Goal: Transaction & Acquisition: Purchase product/service

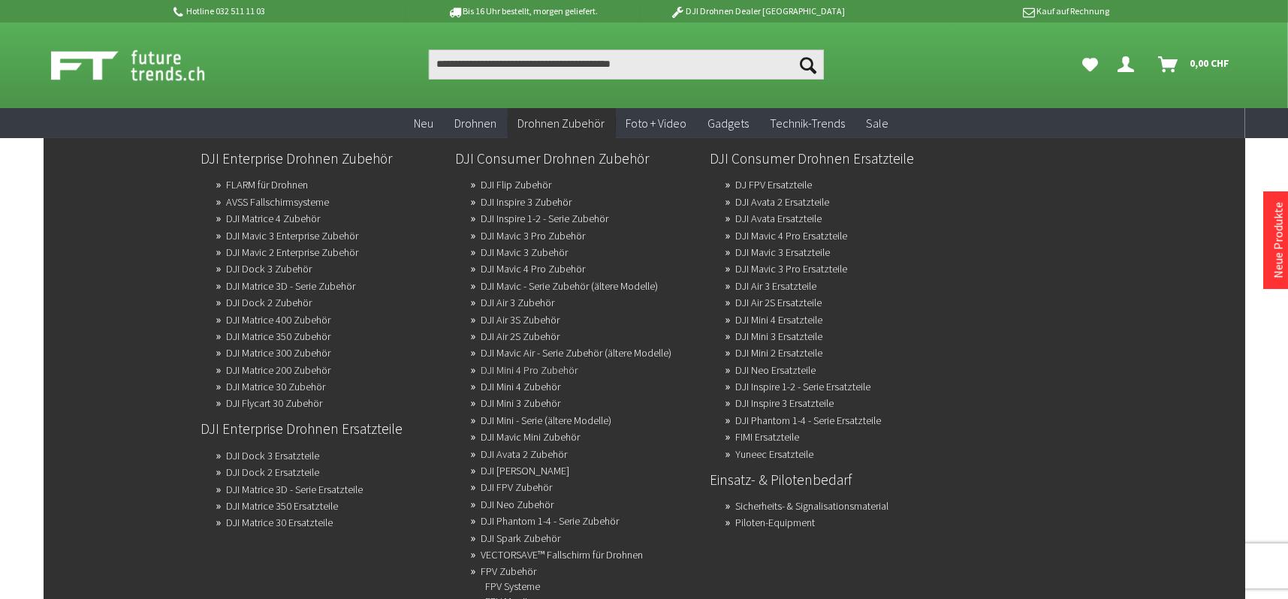
click at [547, 369] on link "DJI Mini 4 Pro Zubehör" at bounding box center [530, 370] width 97 height 21
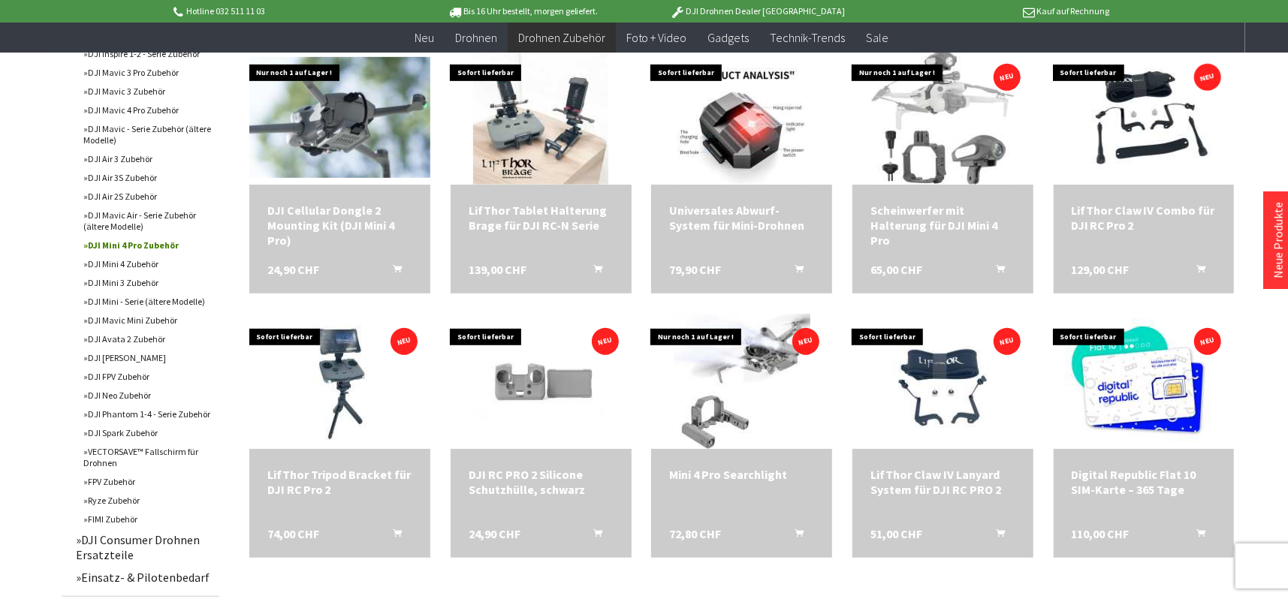
scroll to position [601, 0]
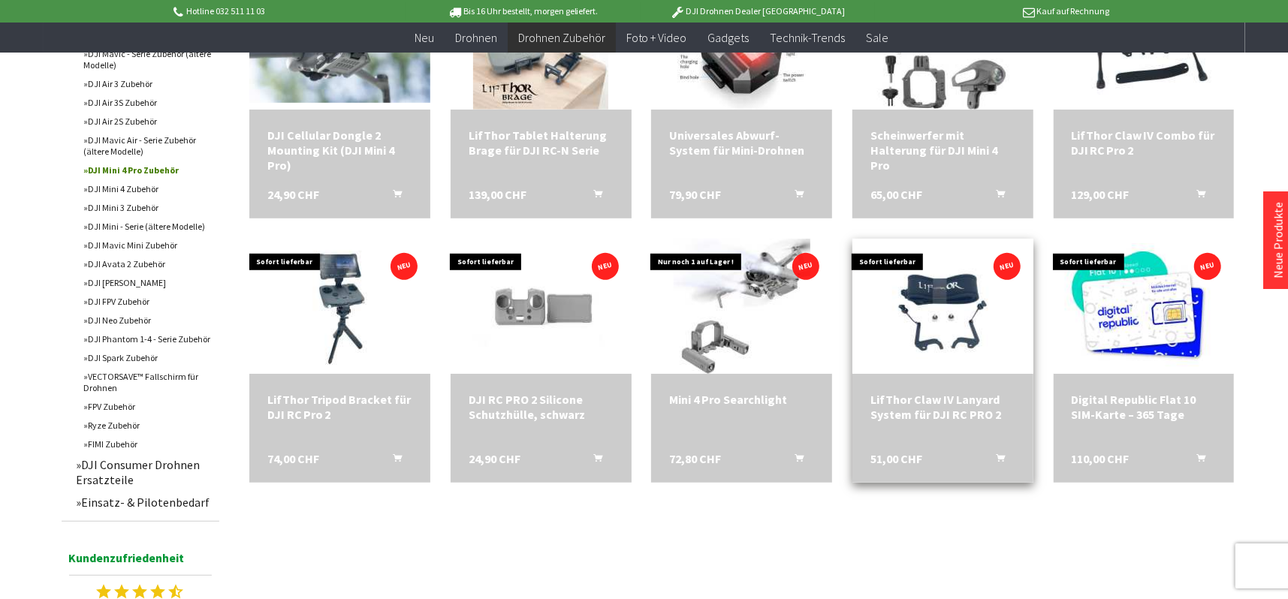
click at [1001, 349] on span at bounding box center [943, 306] width 181 height 135
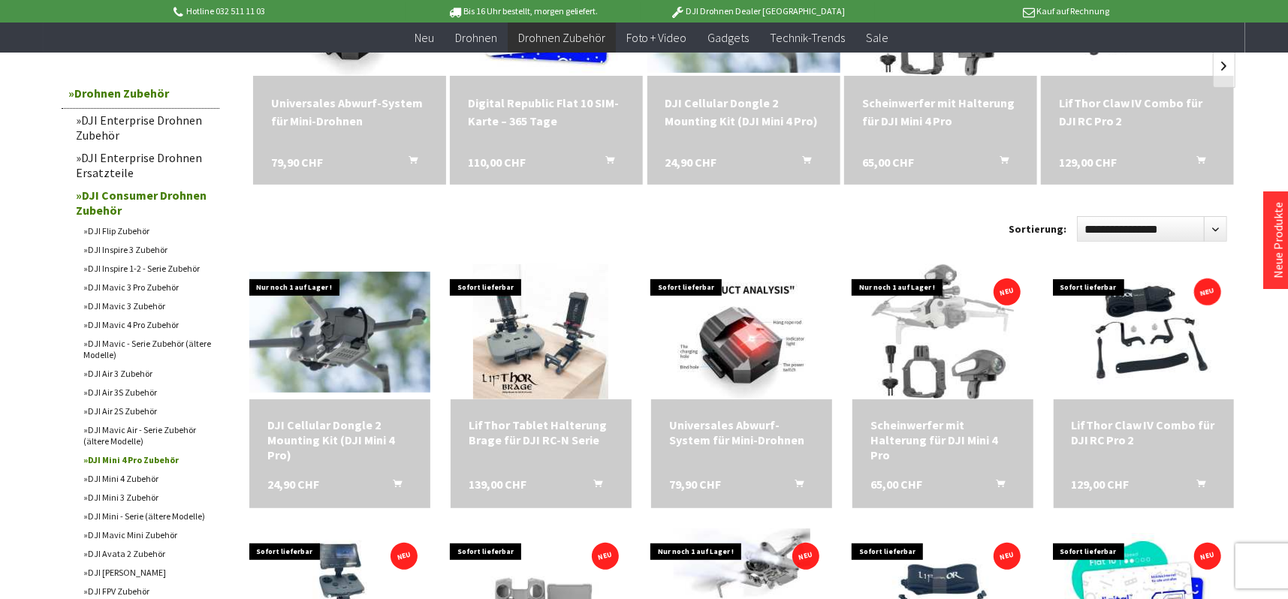
scroll to position [300, 0]
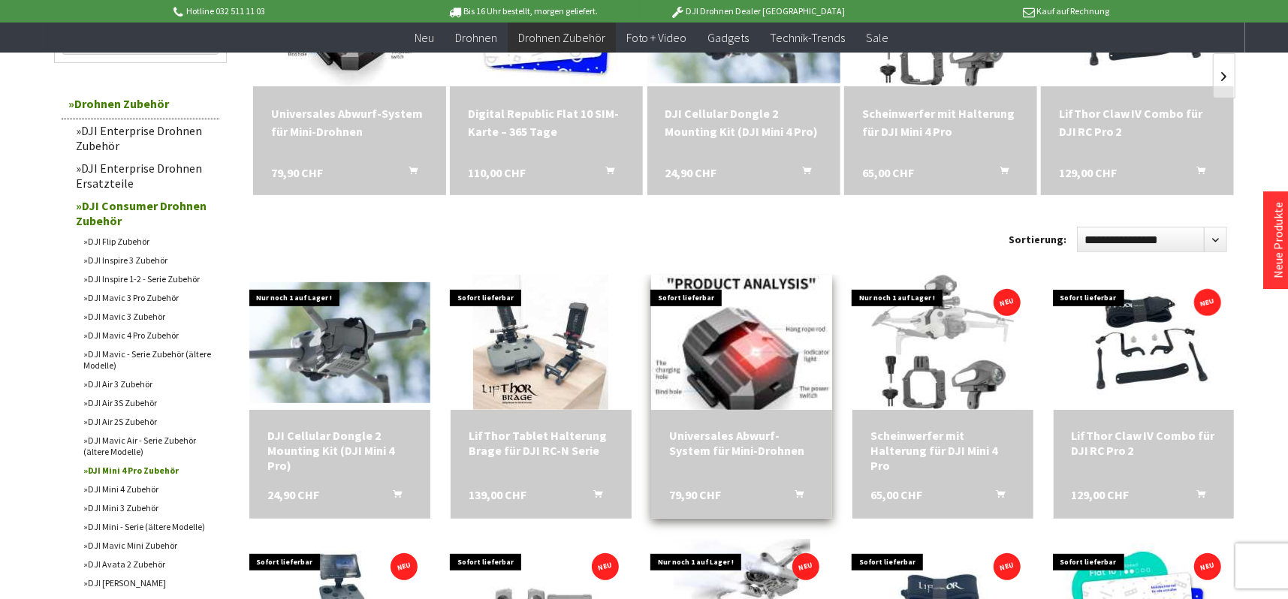
click at [756, 339] on img at bounding box center [742, 342] width 180 height 189
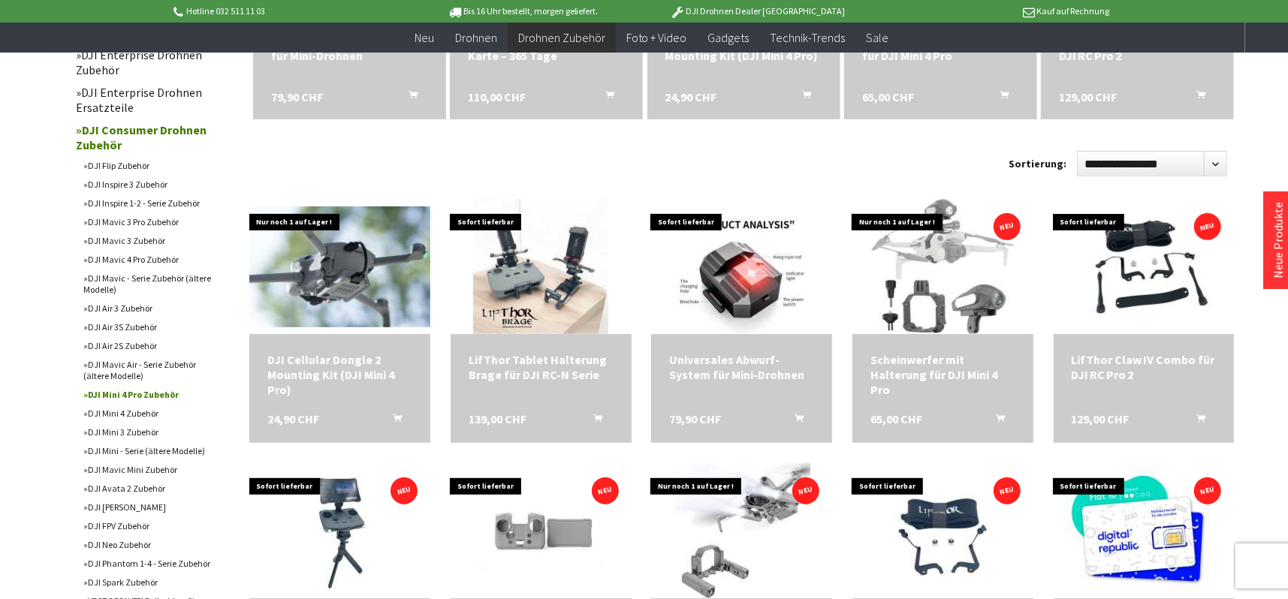
scroll to position [376, 0]
click at [101, 415] on link "DJI Mini 4 Zubehör" at bounding box center [148, 414] width 143 height 19
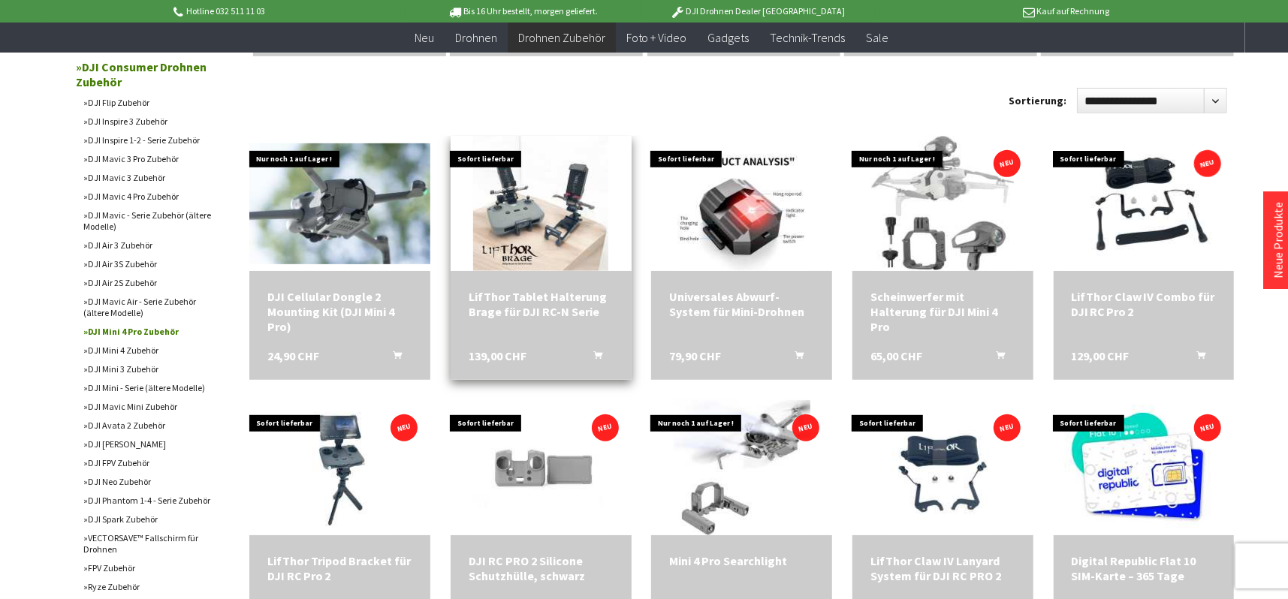
scroll to position [451, 0]
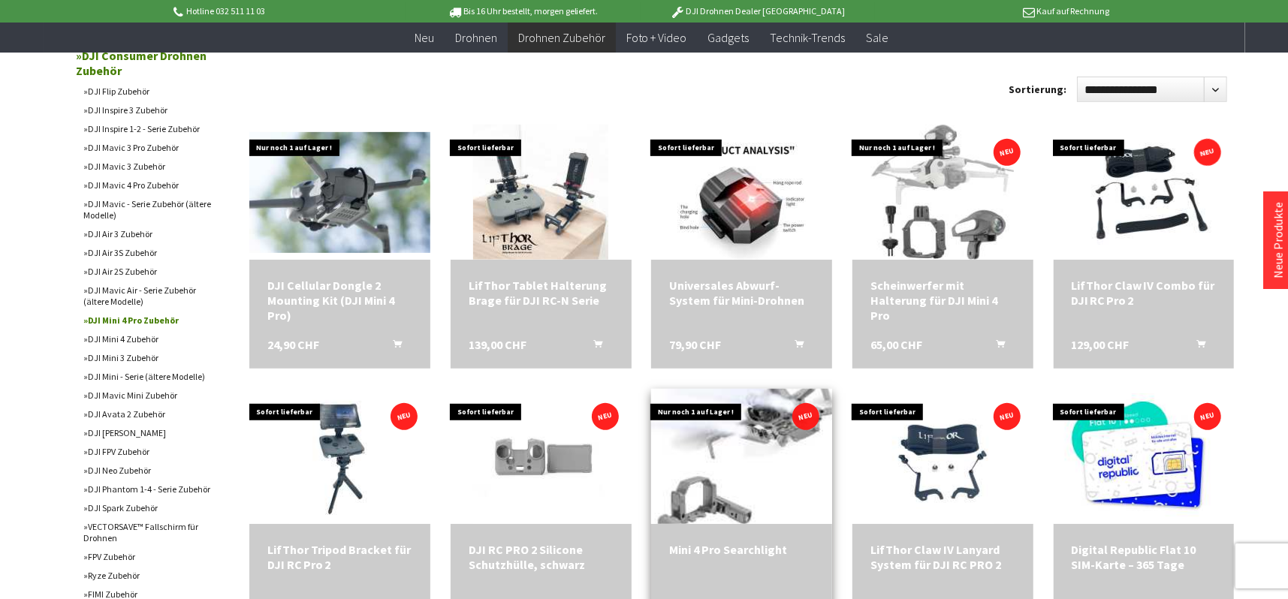
click at [744, 470] on img at bounding box center [742, 456] width 192 height 189
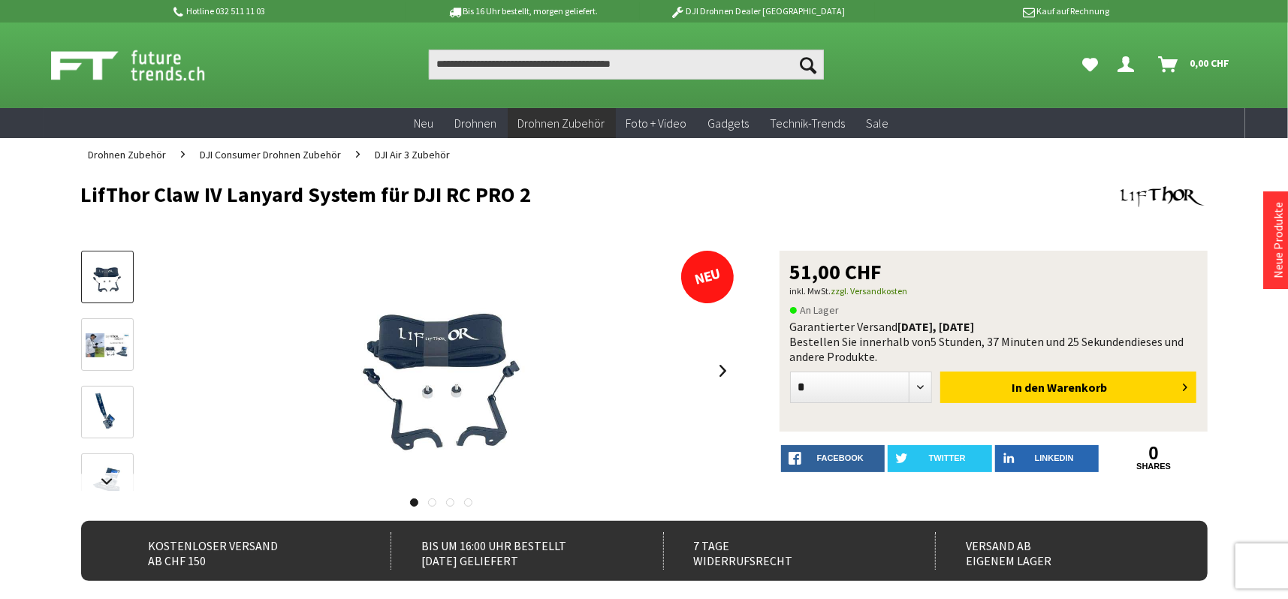
click at [104, 344] on img at bounding box center [108, 346] width 44 height 25
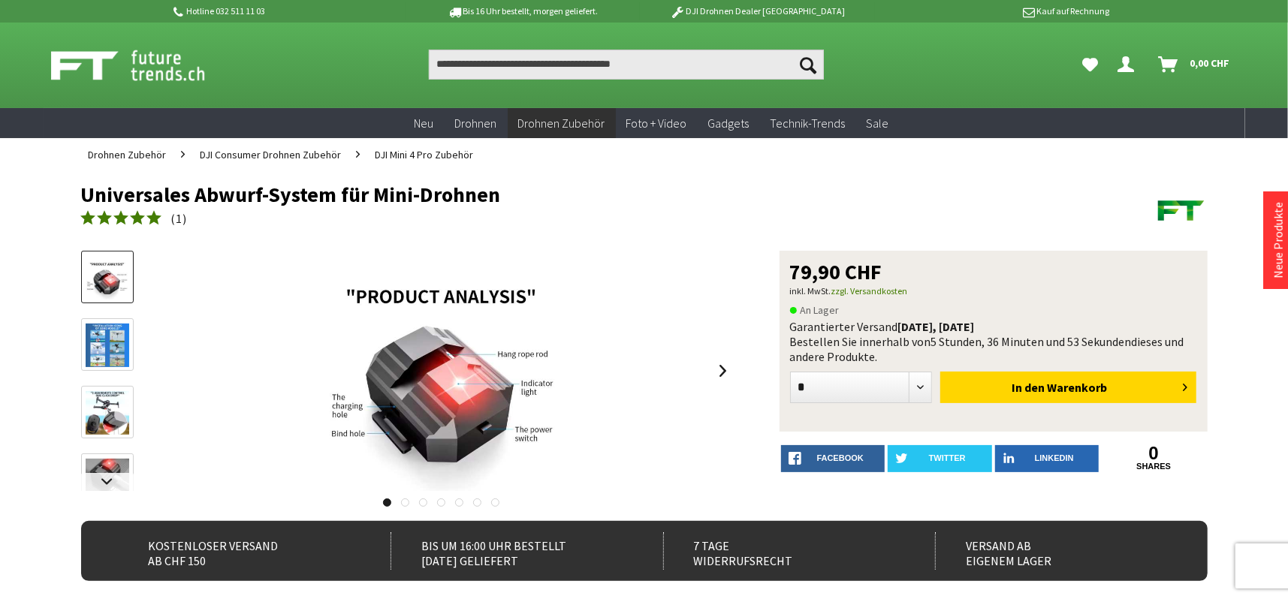
click at [404, 503] on link at bounding box center [405, 503] width 8 height 8
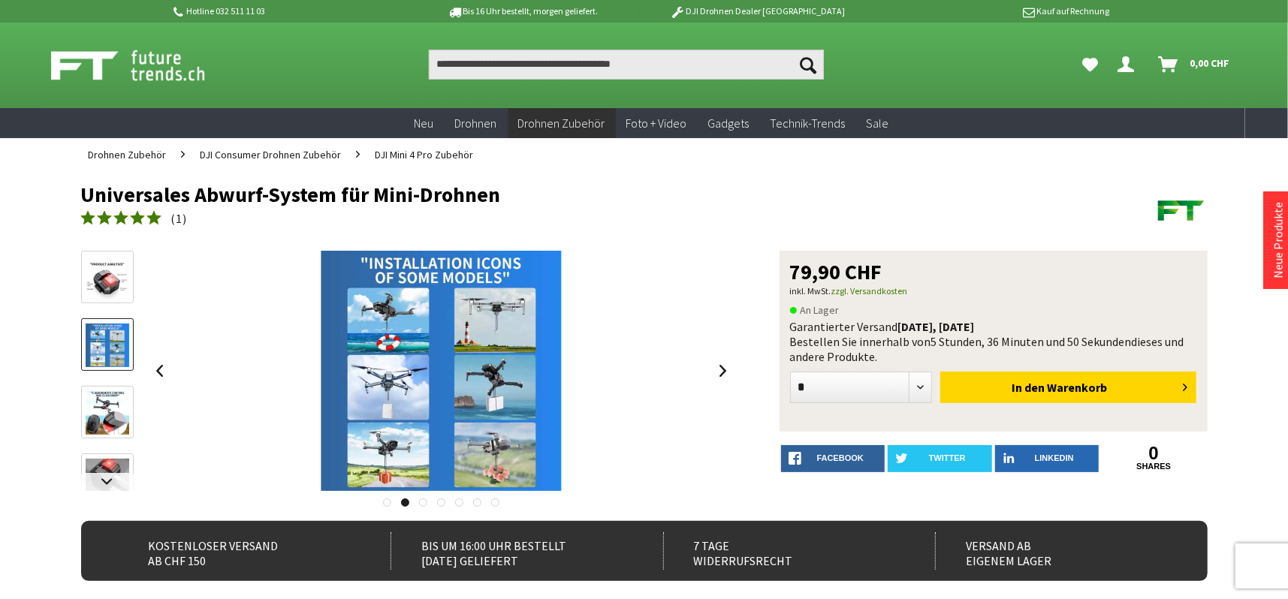
click at [421, 501] on link at bounding box center [423, 503] width 8 height 8
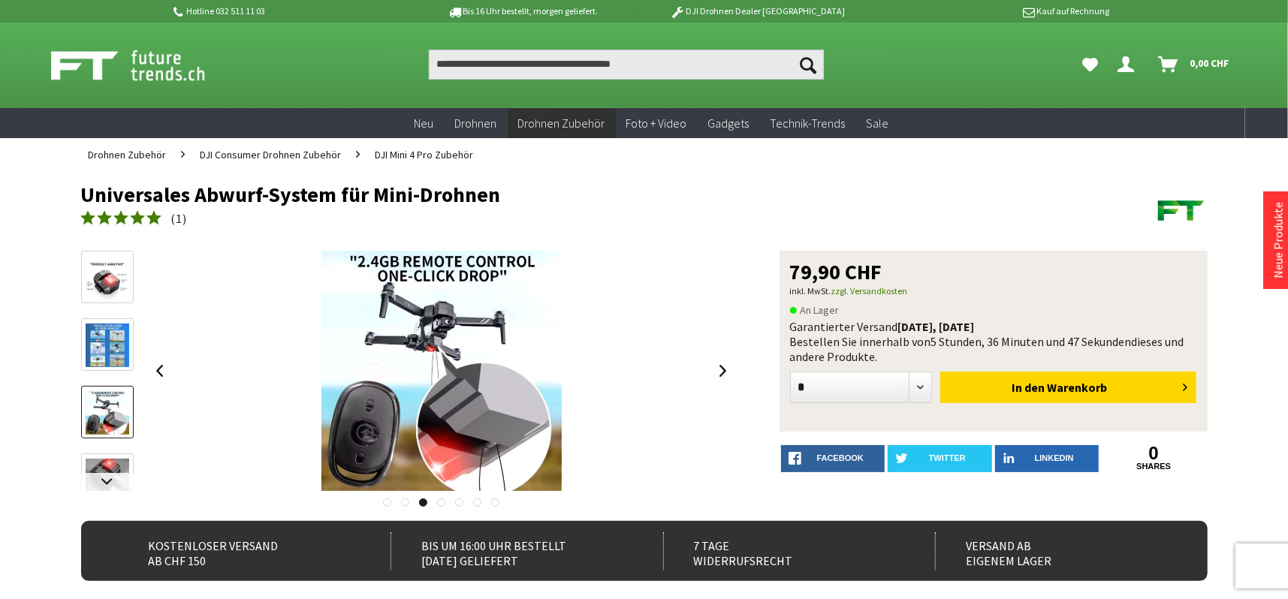
click at [439, 500] on link at bounding box center [441, 503] width 8 height 8
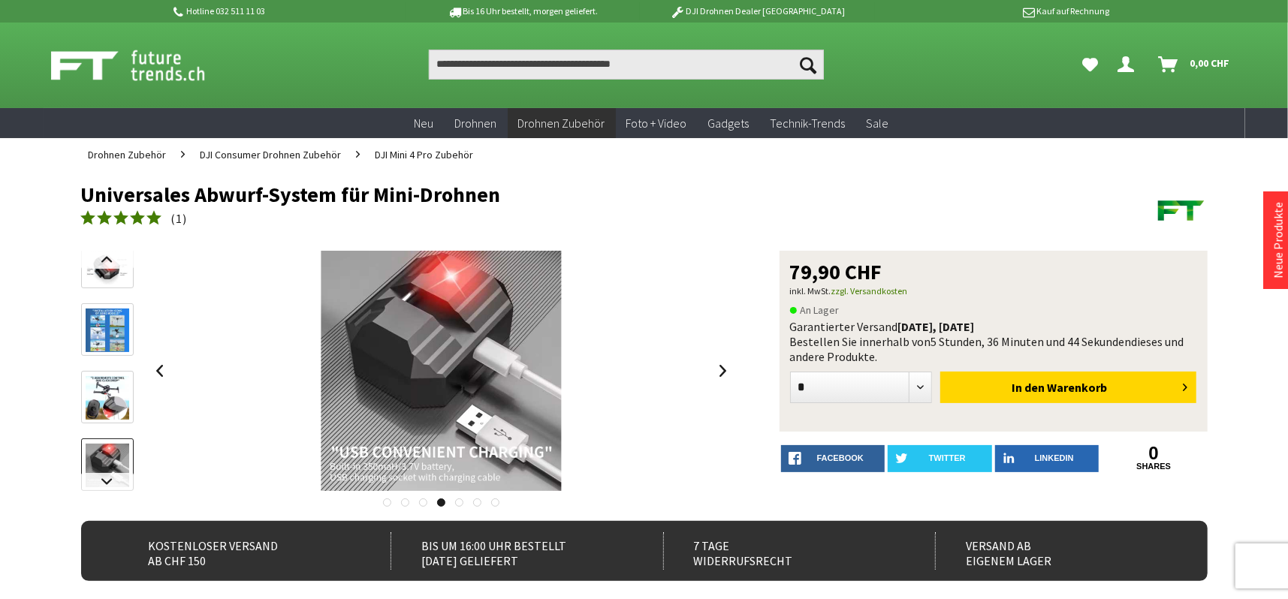
click at [464, 501] on div at bounding box center [408, 498] width 654 height 15
click at [456, 503] on link at bounding box center [459, 503] width 8 height 8
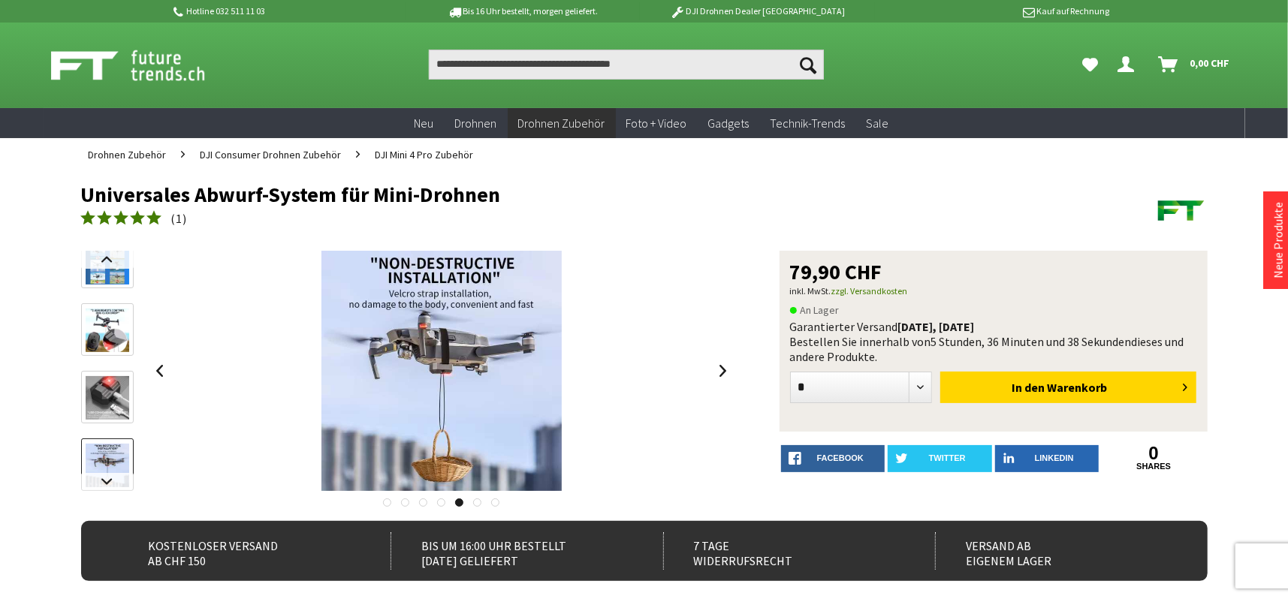
click at [479, 502] on link at bounding box center [477, 503] width 8 height 8
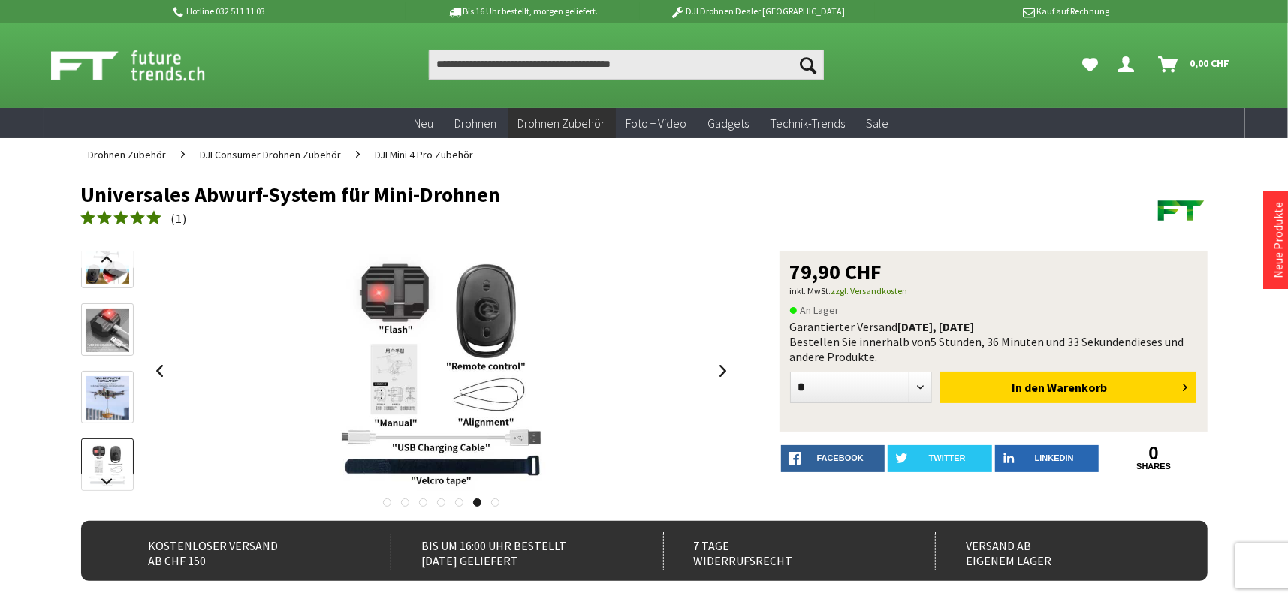
click at [497, 503] on link at bounding box center [495, 503] width 8 height 8
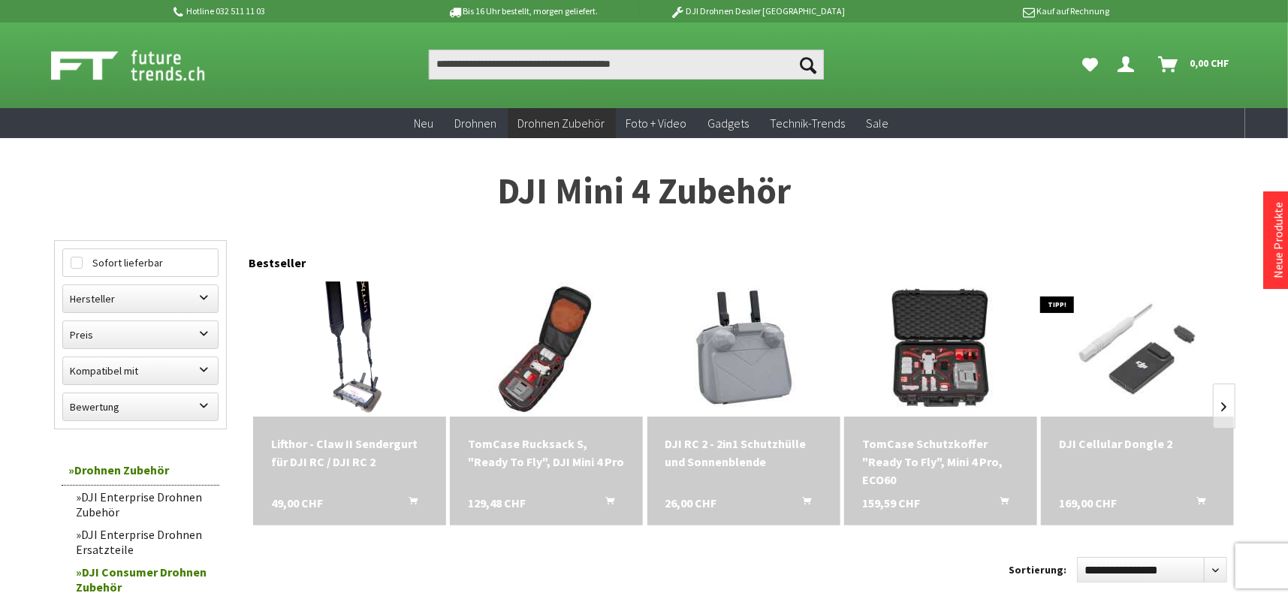
click at [332, 454] on div "Lifthor - Claw II Sendergurt für DJI RC / DJI RC 2" at bounding box center [349, 453] width 157 height 36
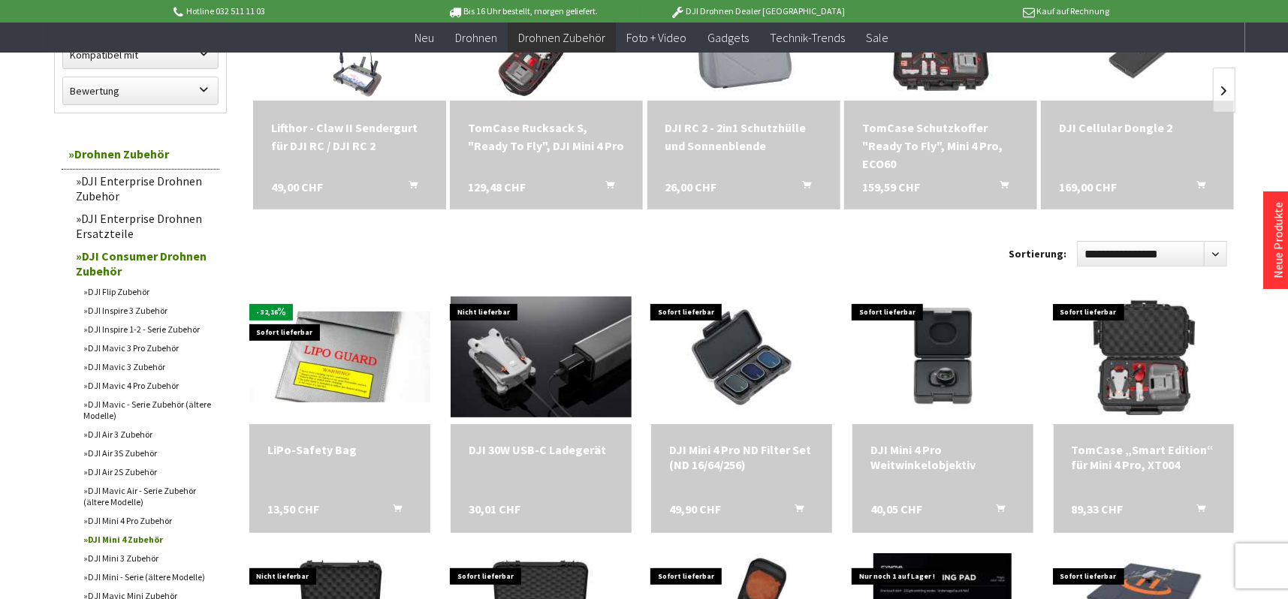
scroll to position [300, 0]
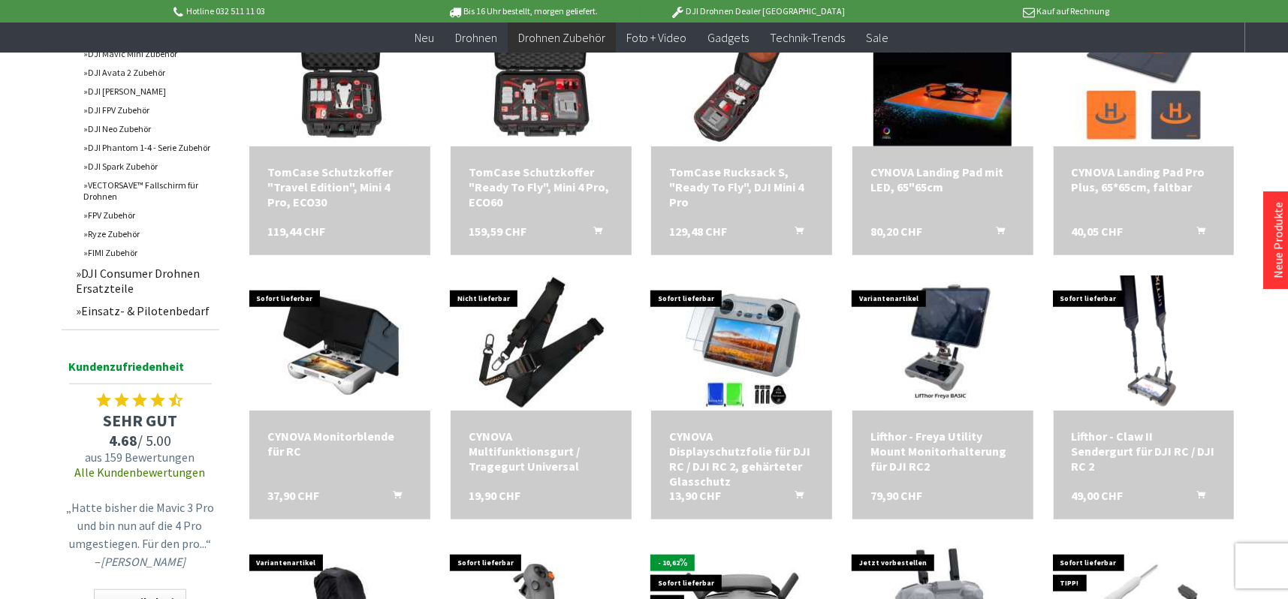
scroll to position [826, 0]
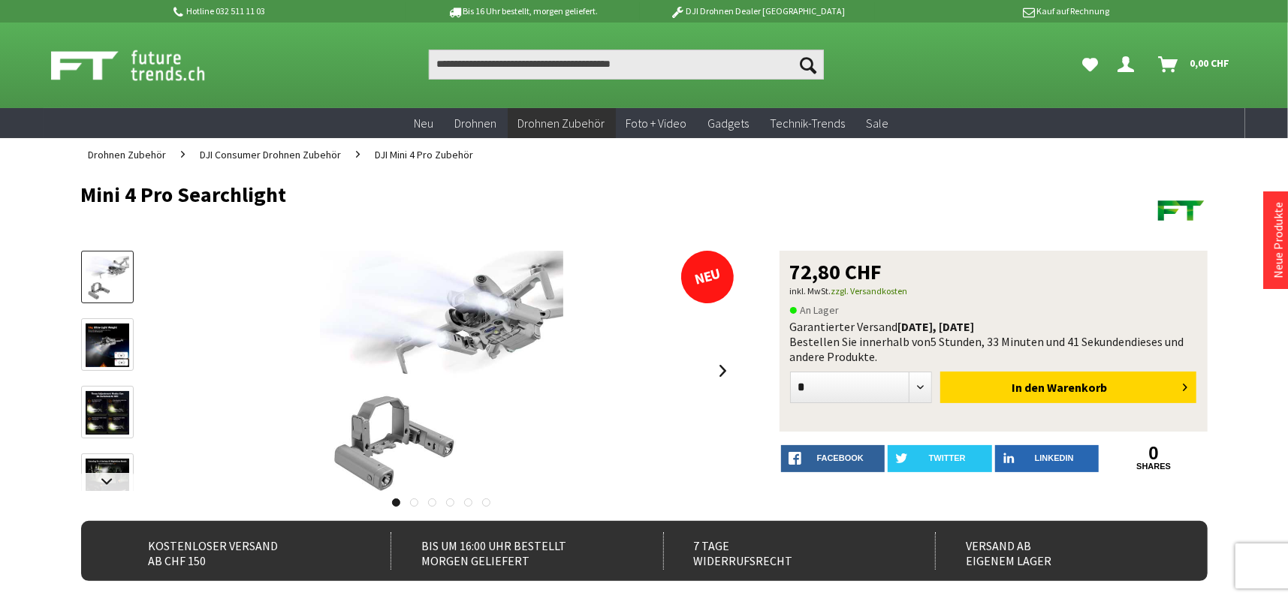
click at [411, 504] on link at bounding box center [414, 503] width 8 height 8
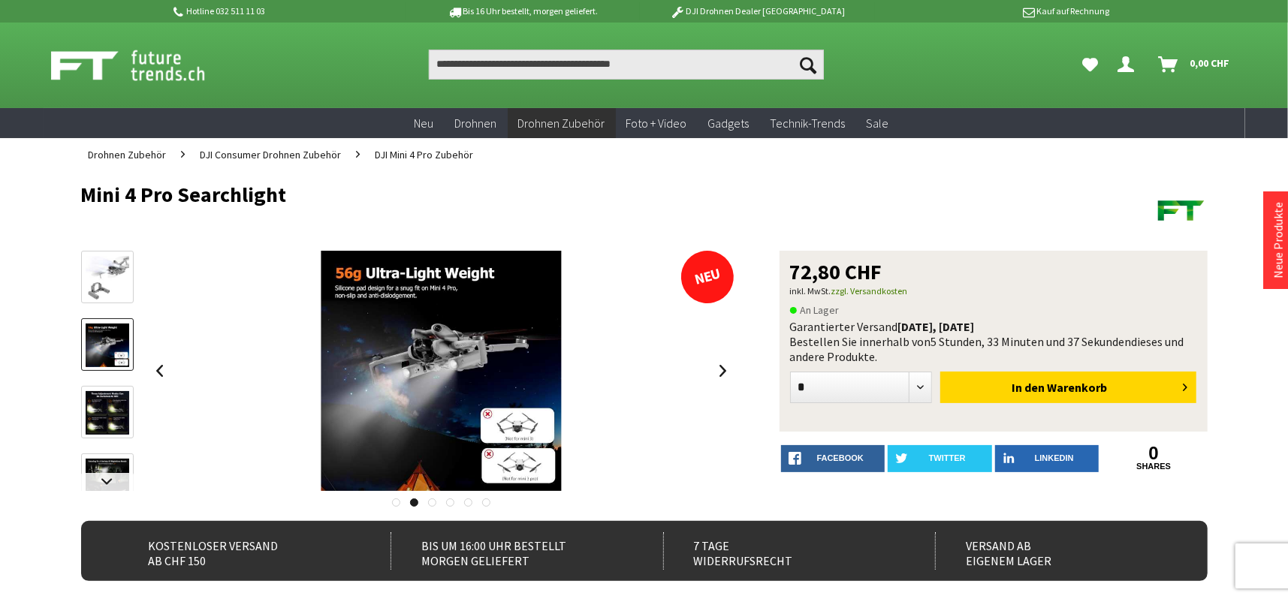
click at [430, 503] on link at bounding box center [432, 503] width 8 height 8
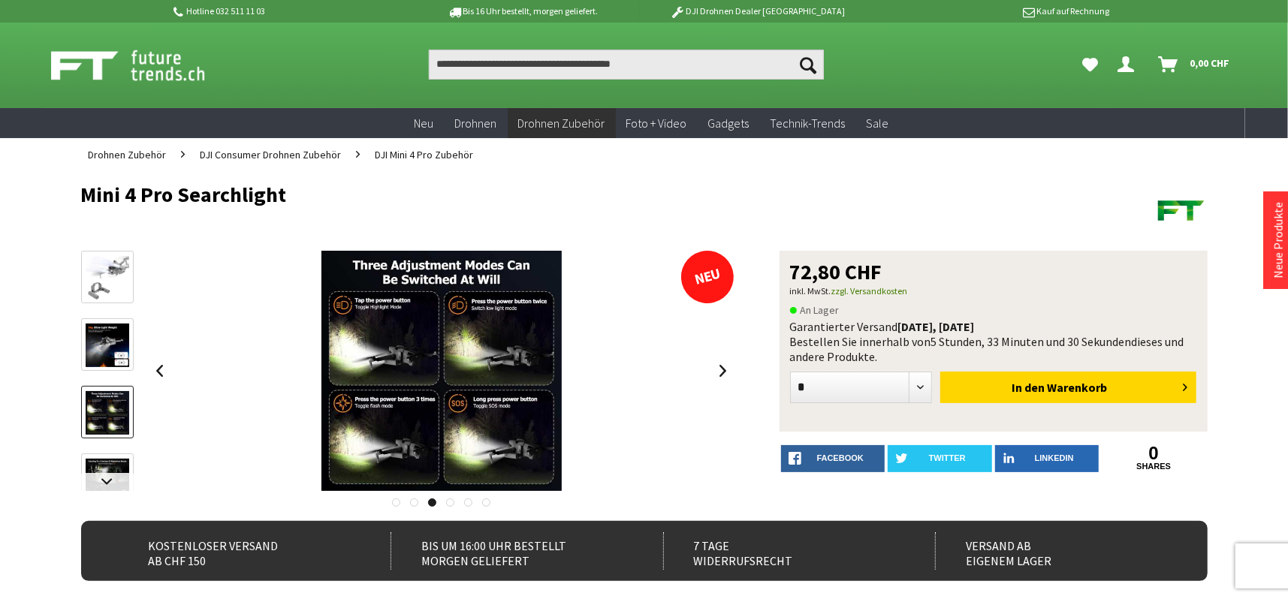
click at [449, 500] on link at bounding box center [450, 503] width 8 height 8
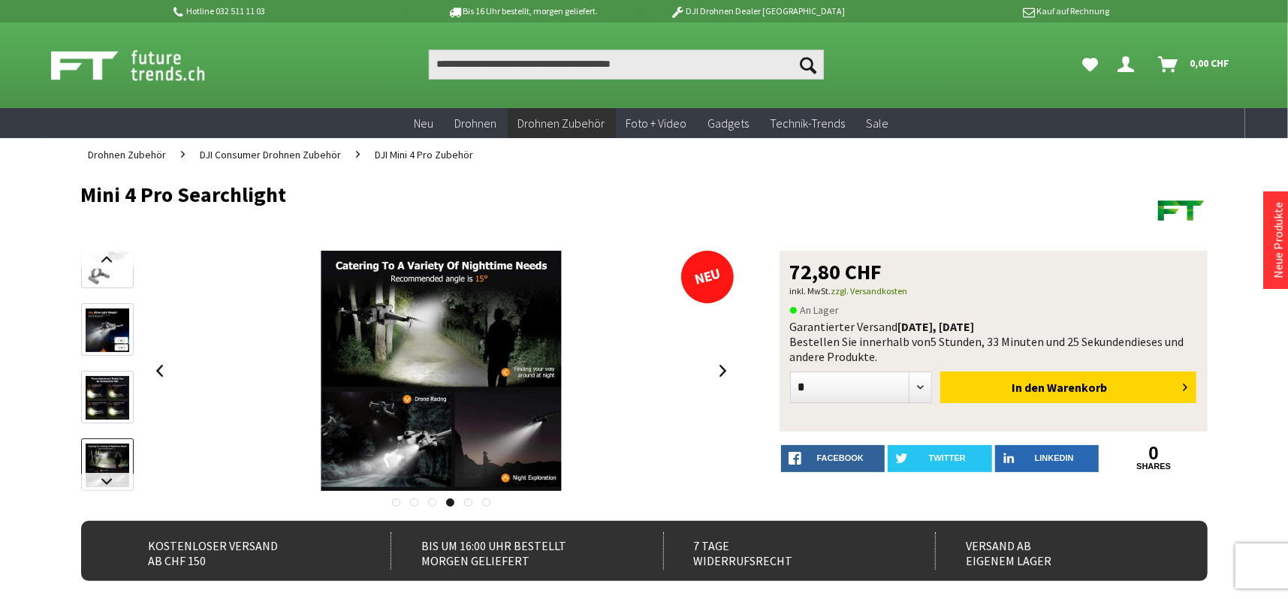
click at [467, 503] on link at bounding box center [468, 503] width 8 height 8
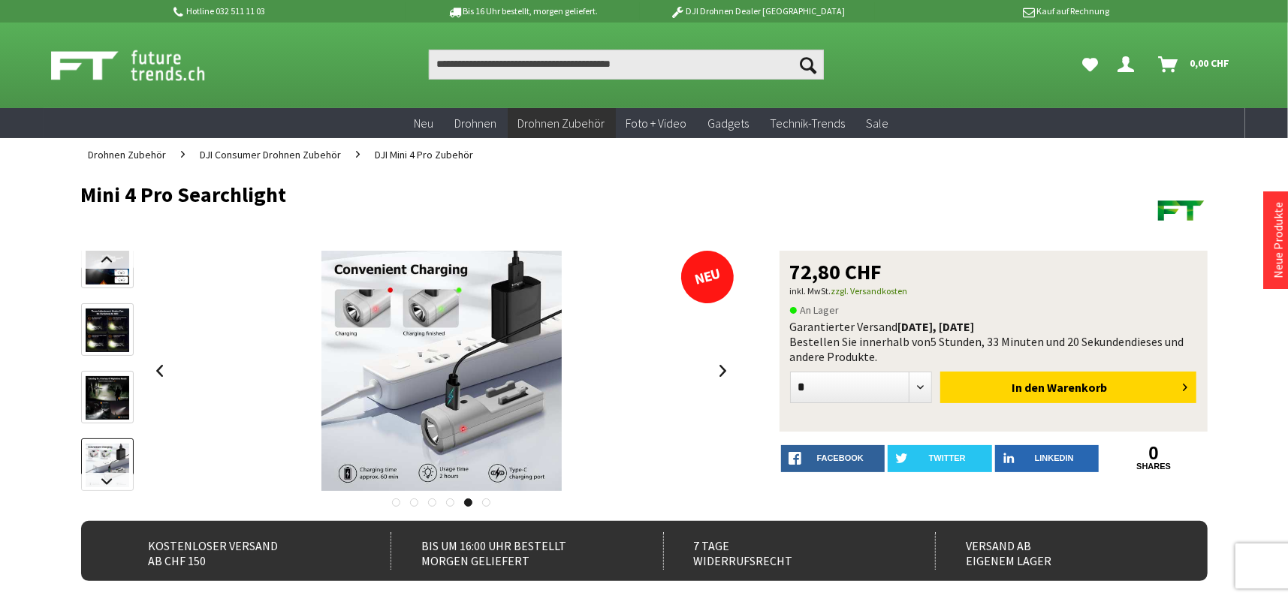
click at [488, 502] on link at bounding box center [486, 503] width 8 height 8
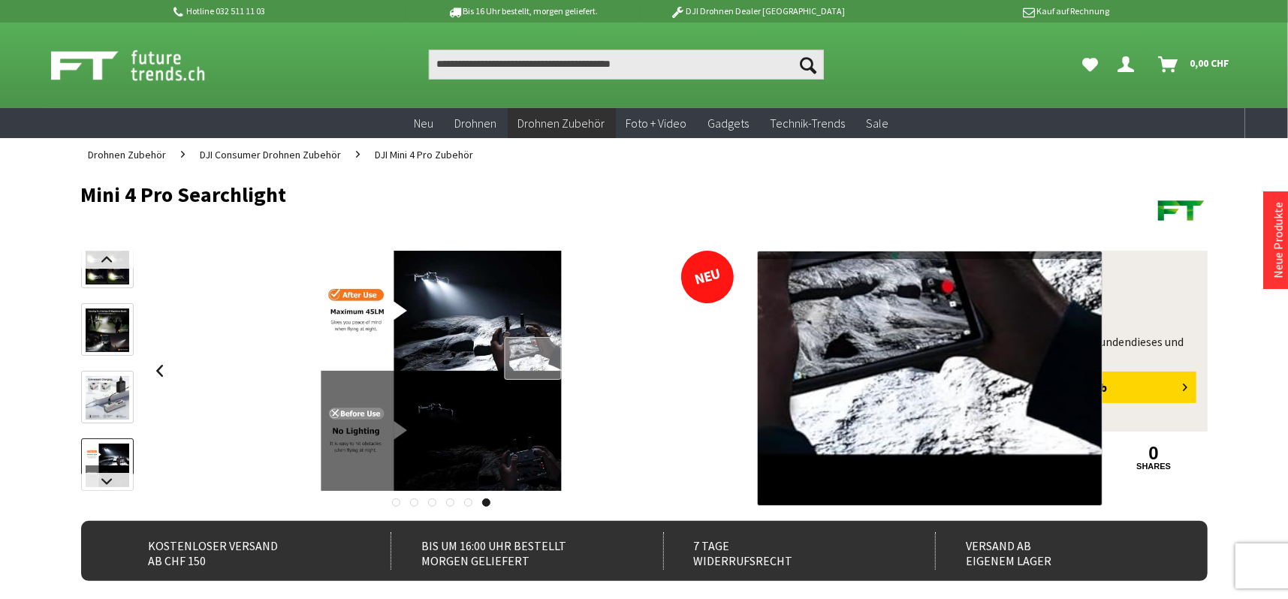
click at [534, 358] on div at bounding box center [533, 358] width 58 height 43
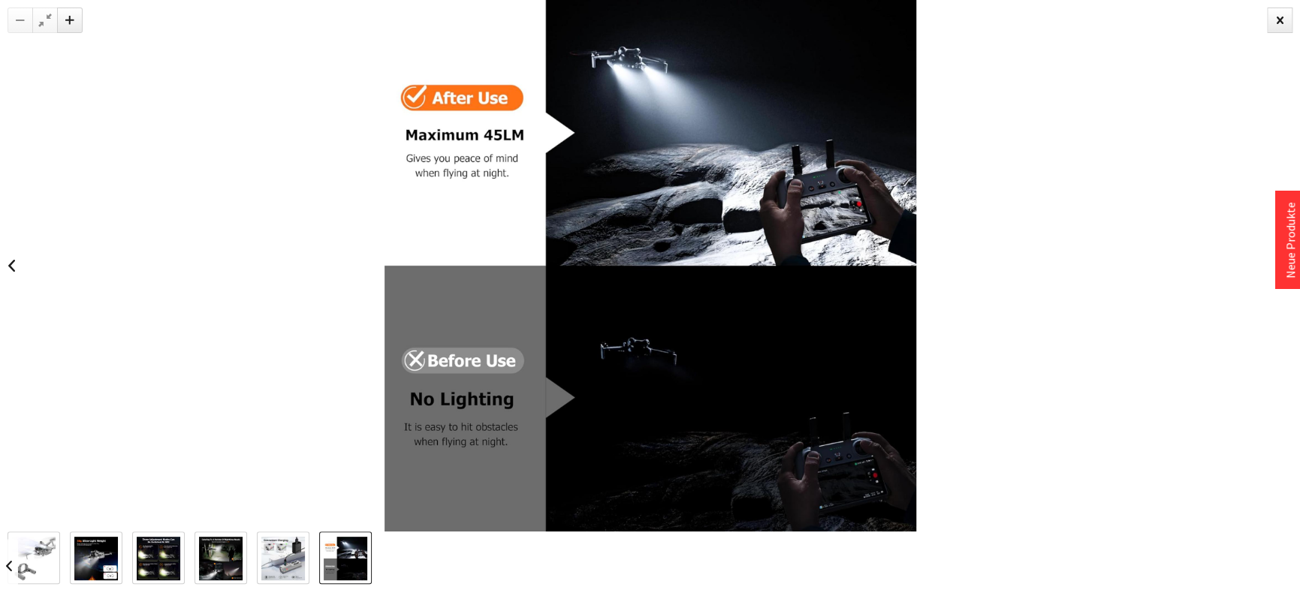
click at [284, 560] on img at bounding box center [283, 559] width 44 height 44
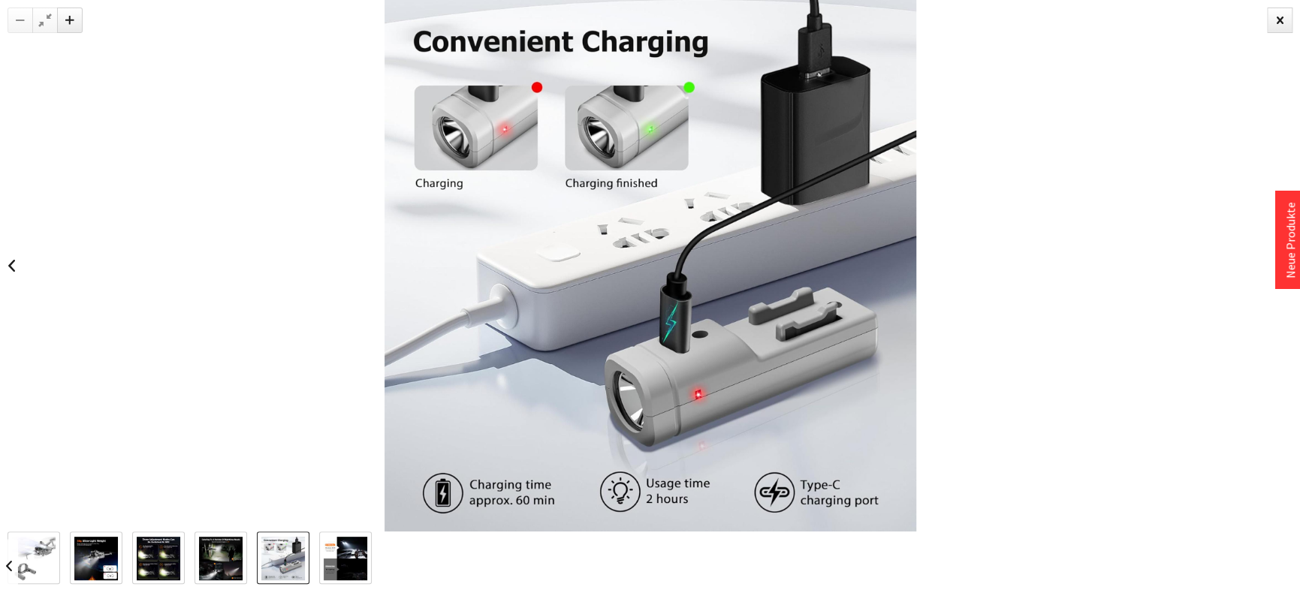
click at [225, 562] on img at bounding box center [221, 559] width 44 height 44
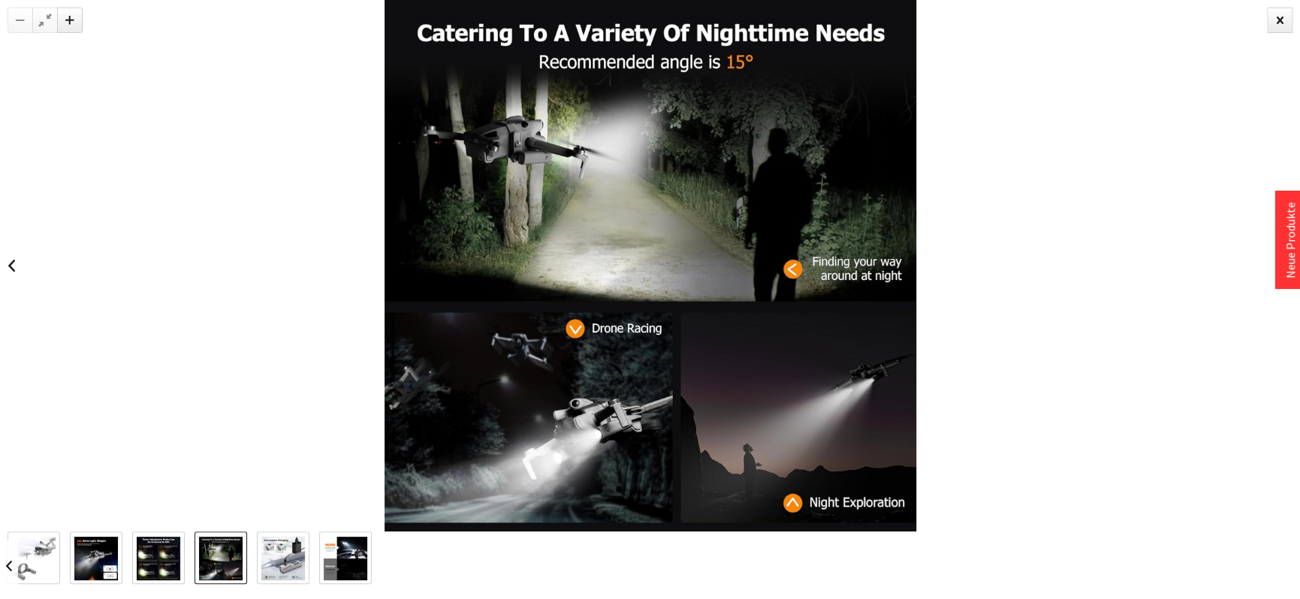
click at [171, 559] on img at bounding box center [159, 559] width 44 height 44
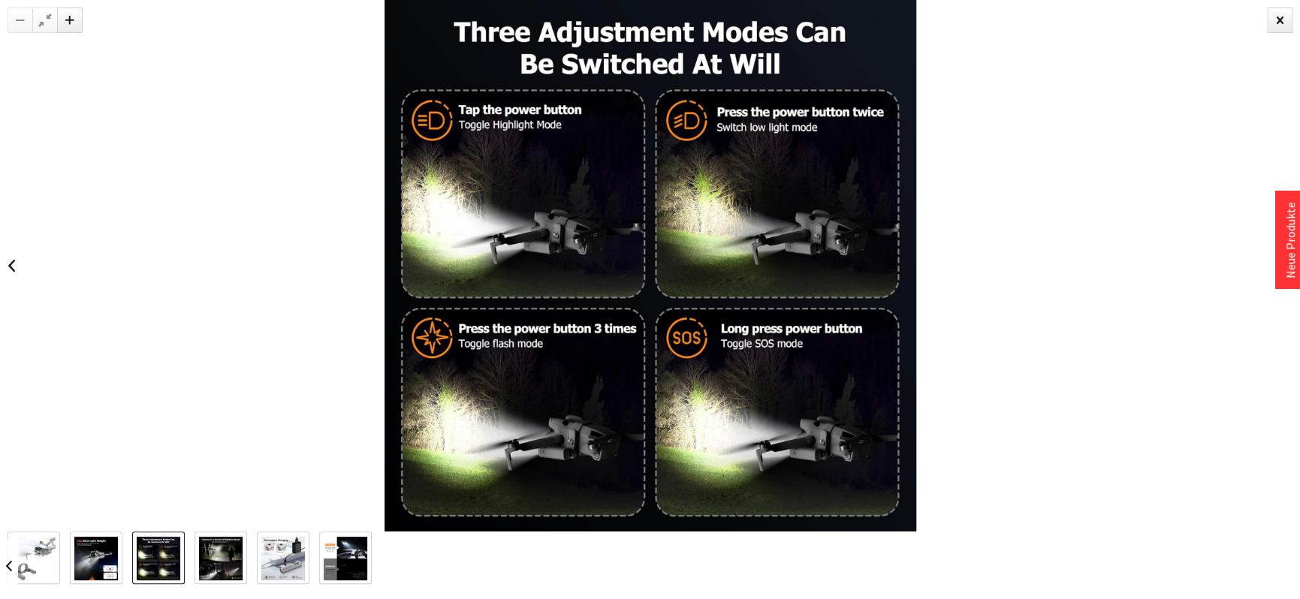
click at [171, 559] on img at bounding box center [159, 559] width 44 height 44
click at [104, 557] on img at bounding box center [96, 559] width 44 height 44
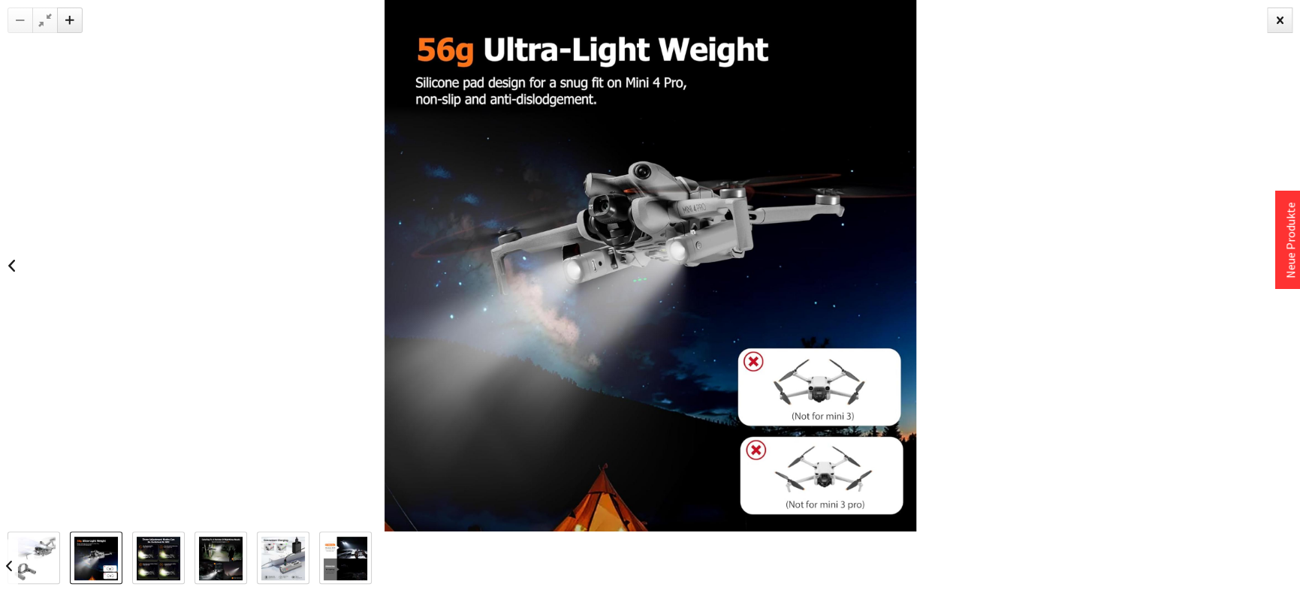
click at [49, 559] on img at bounding box center [34, 558] width 44 height 43
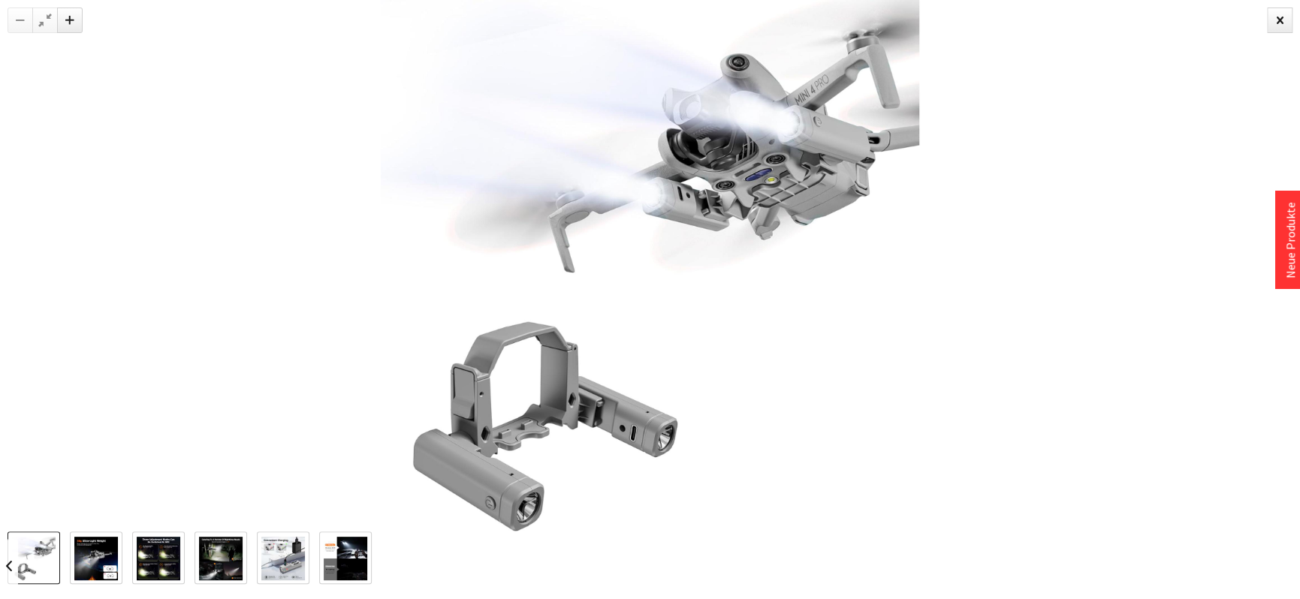
click at [94, 555] on img at bounding box center [96, 559] width 44 height 44
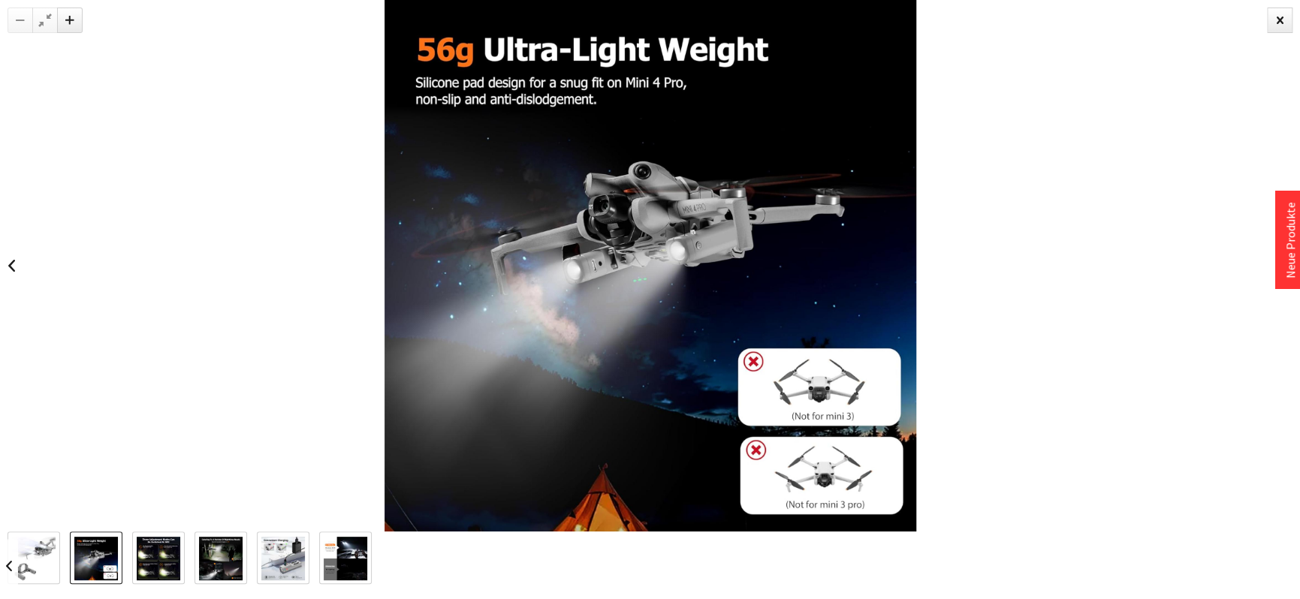
click at [156, 559] on img at bounding box center [159, 559] width 44 height 44
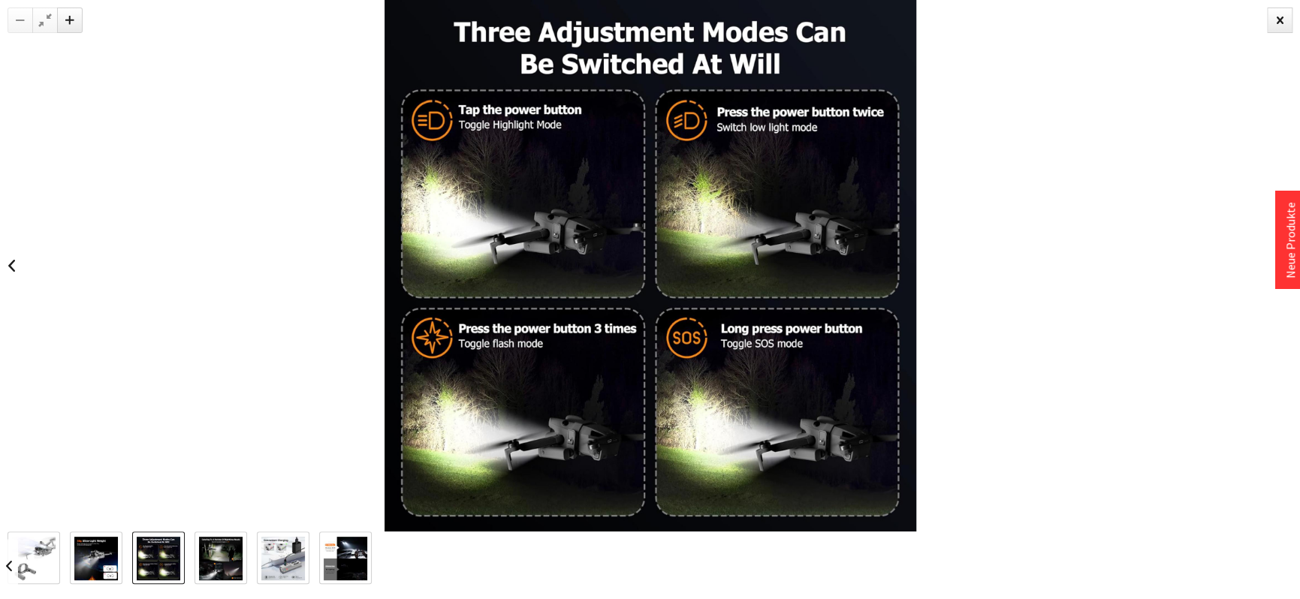
click at [210, 560] on img at bounding box center [221, 559] width 44 height 44
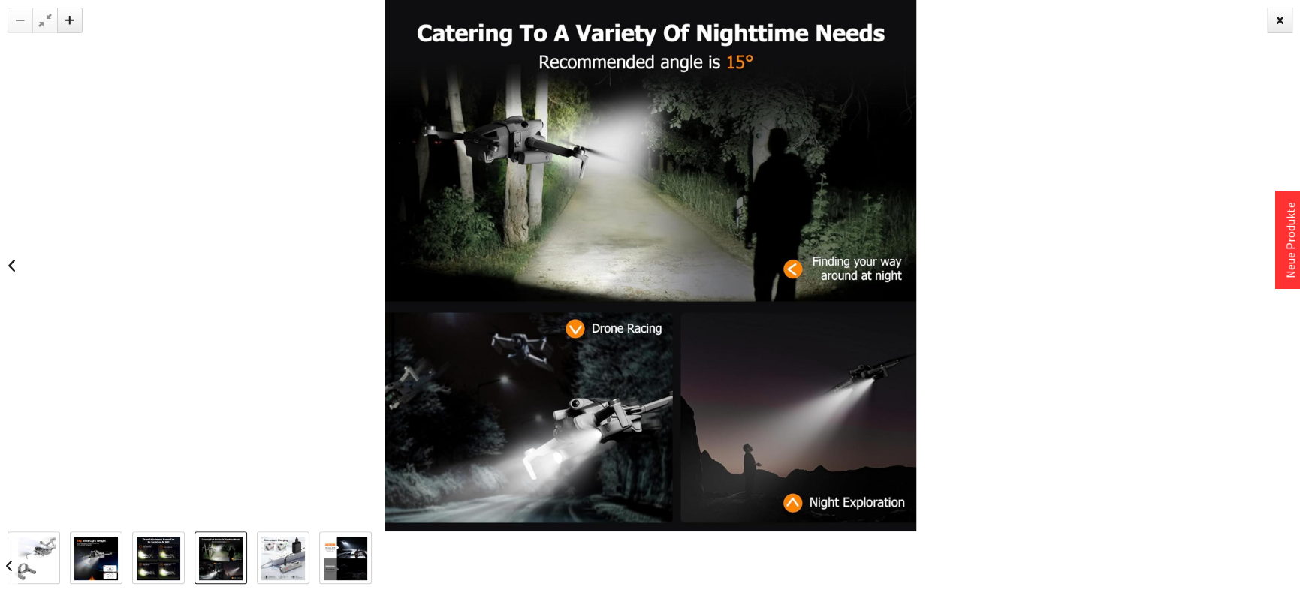
click at [279, 554] on img at bounding box center [283, 559] width 44 height 44
